Goal: Task Accomplishment & Management: Manage account settings

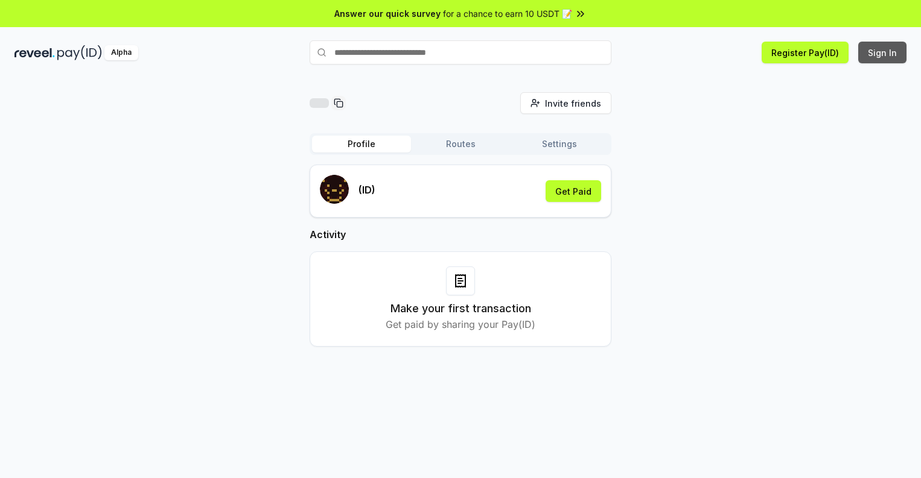
click at [883, 52] on button "Sign In" at bounding box center [882, 53] width 48 height 22
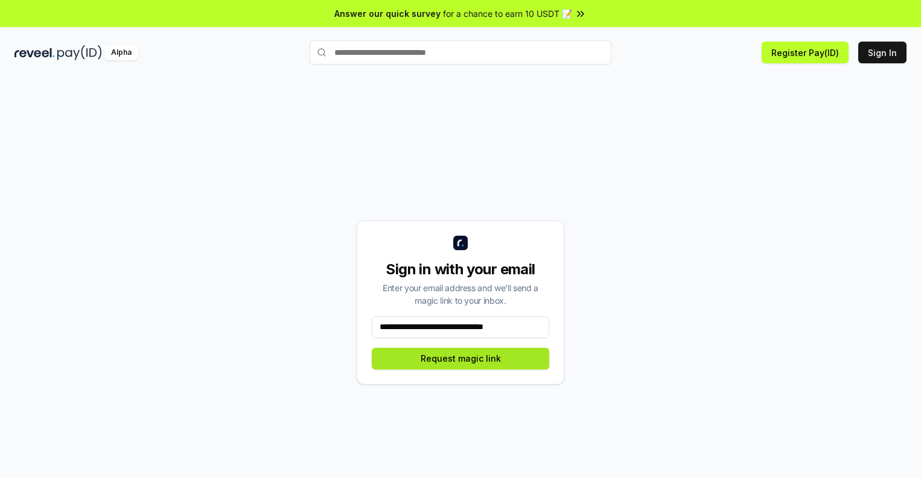
type input "**********"
click at [460, 358] on button "Request magic link" at bounding box center [460, 359] width 177 height 22
